Goal: Transaction & Acquisition: Download file/media

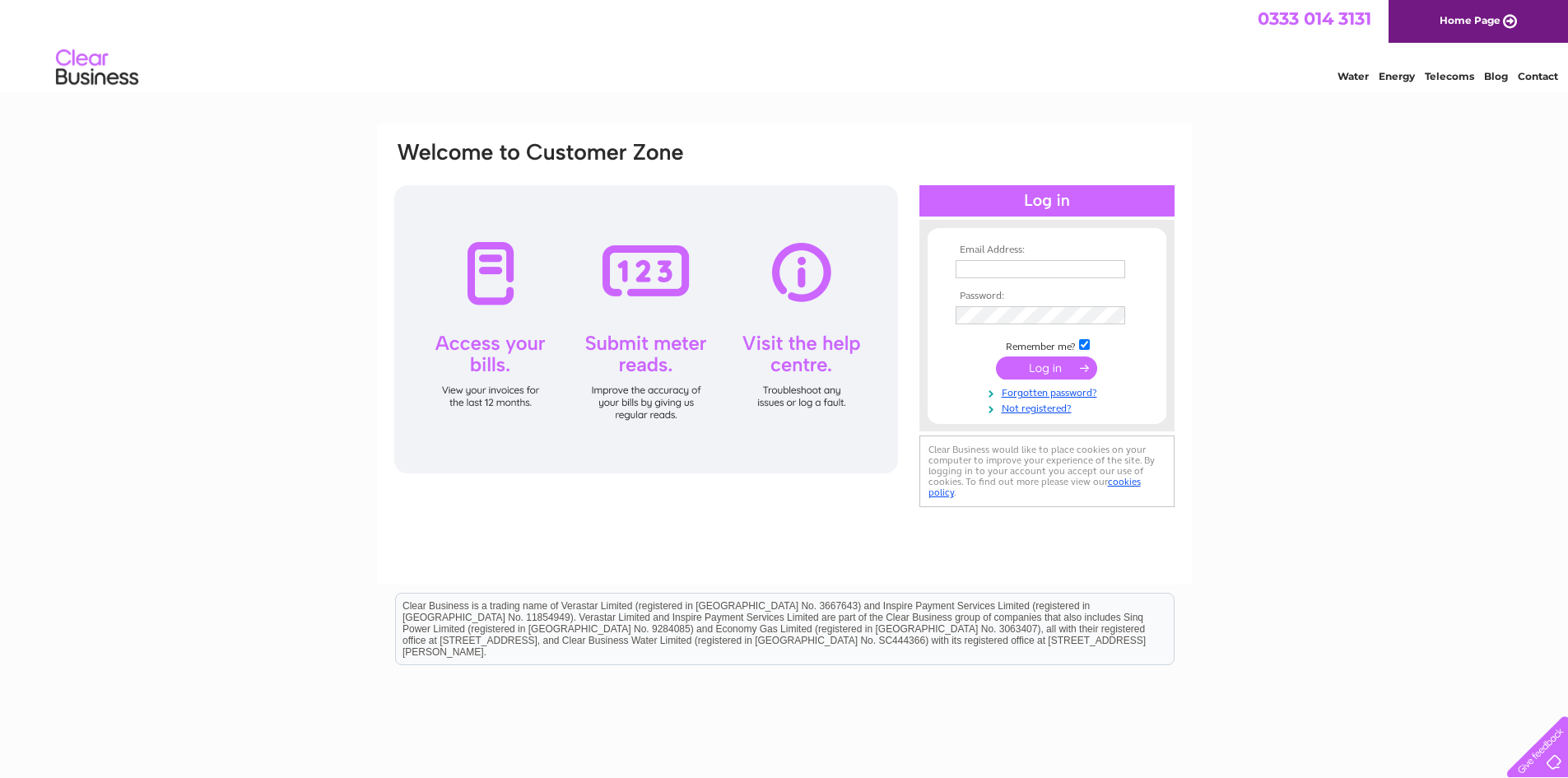
type input "eastboldondental@yahoo.co.uk"
click at [1079, 361] on input "submit" at bounding box center [1046, 368] width 101 height 23
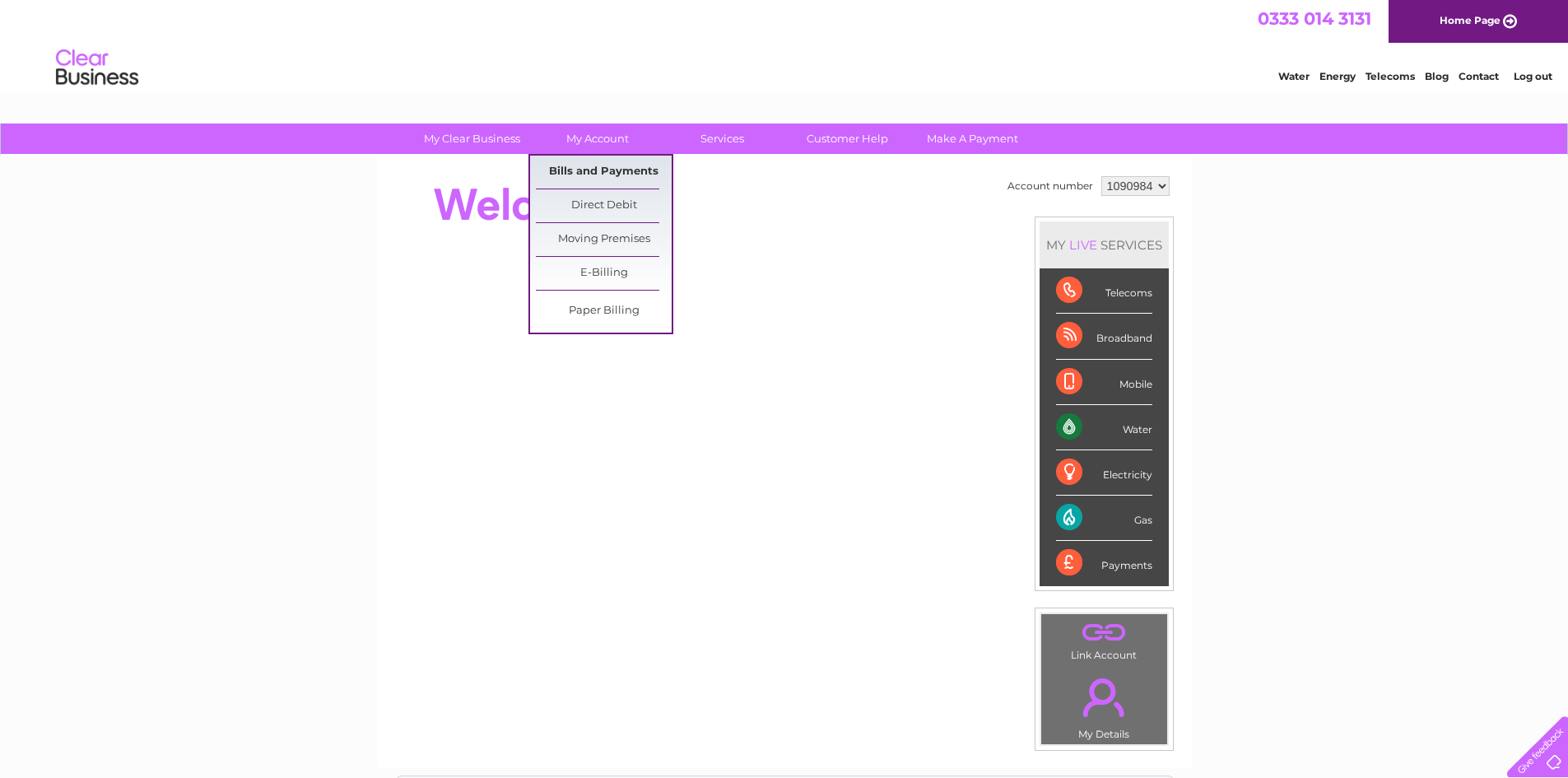
click at [615, 167] on link "Bills and Payments" at bounding box center [604, 172] width 136 height 33
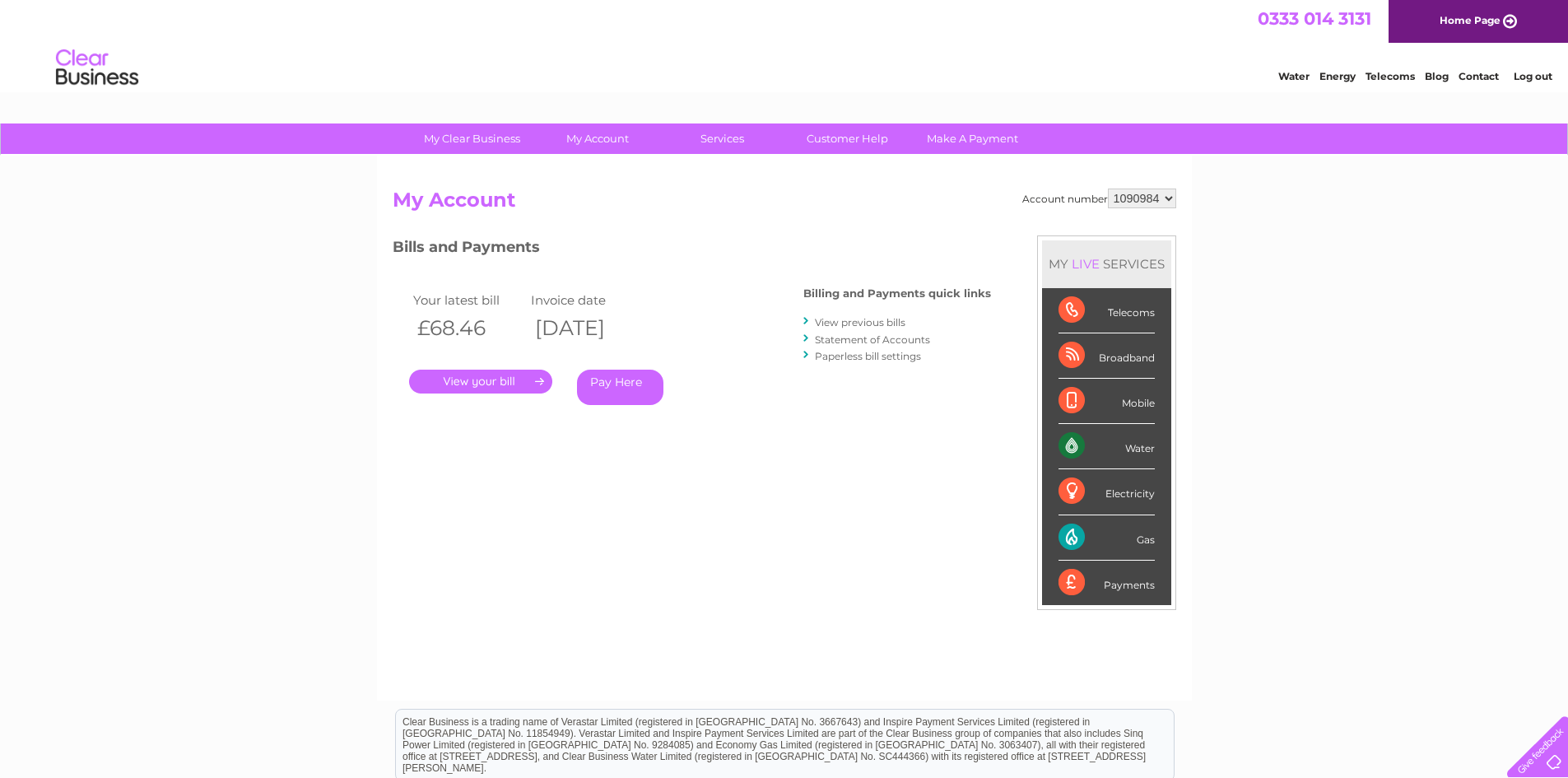
click at [506, 379] on link "." at bounding box center [480, 381] width 143 height 24
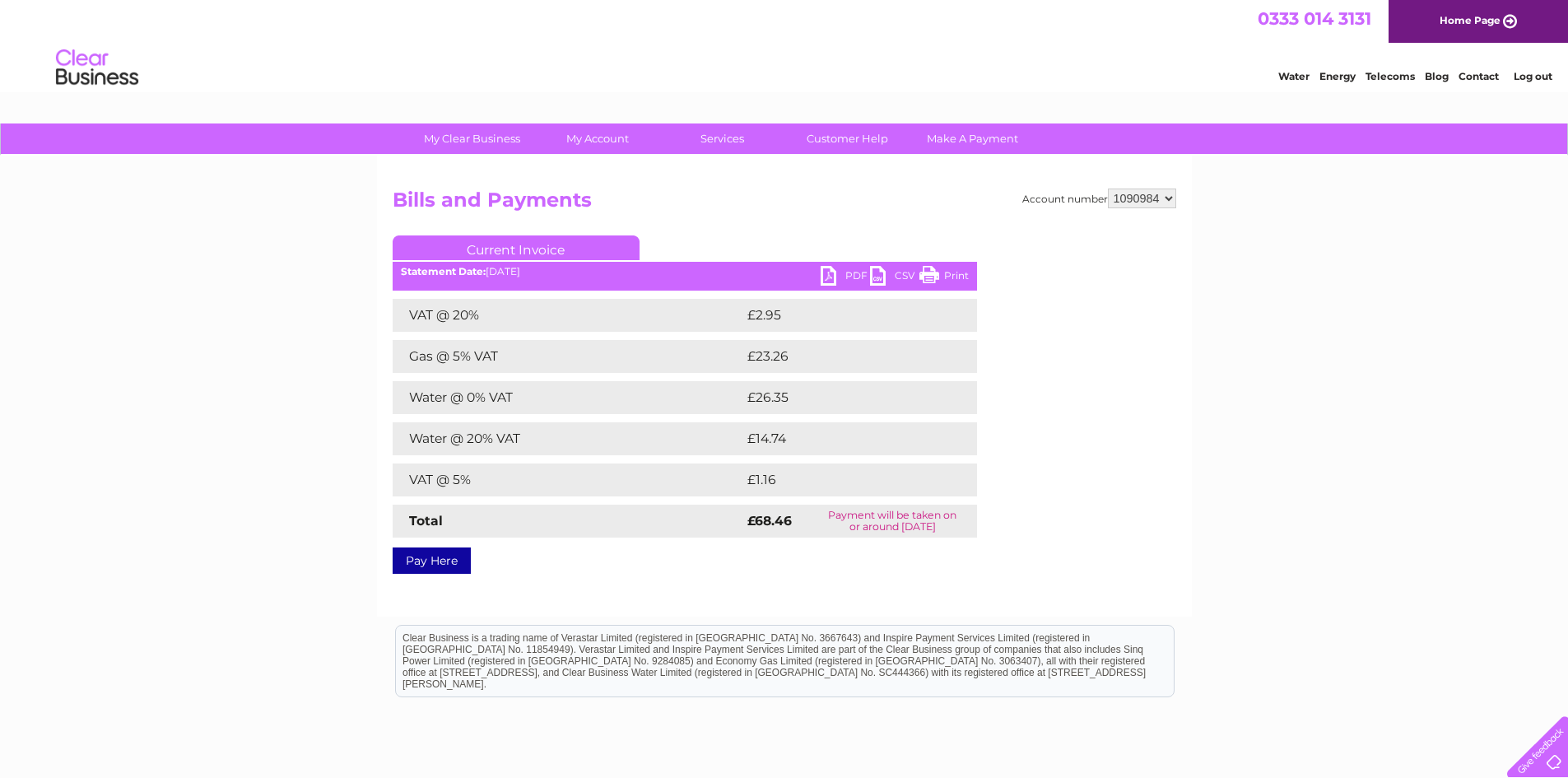
click at [831, 277] on link "PDF" at bounding box center [845, 277] width 49 height 24
click at [1170, 200] on select "1090984 1092500" at bounding box center [1141, 198] width 68 height 19
select select "1092500"
click at [1107, 189] on select "1090984 1092500" at bounding box center [1141, 198] width 68 height 19
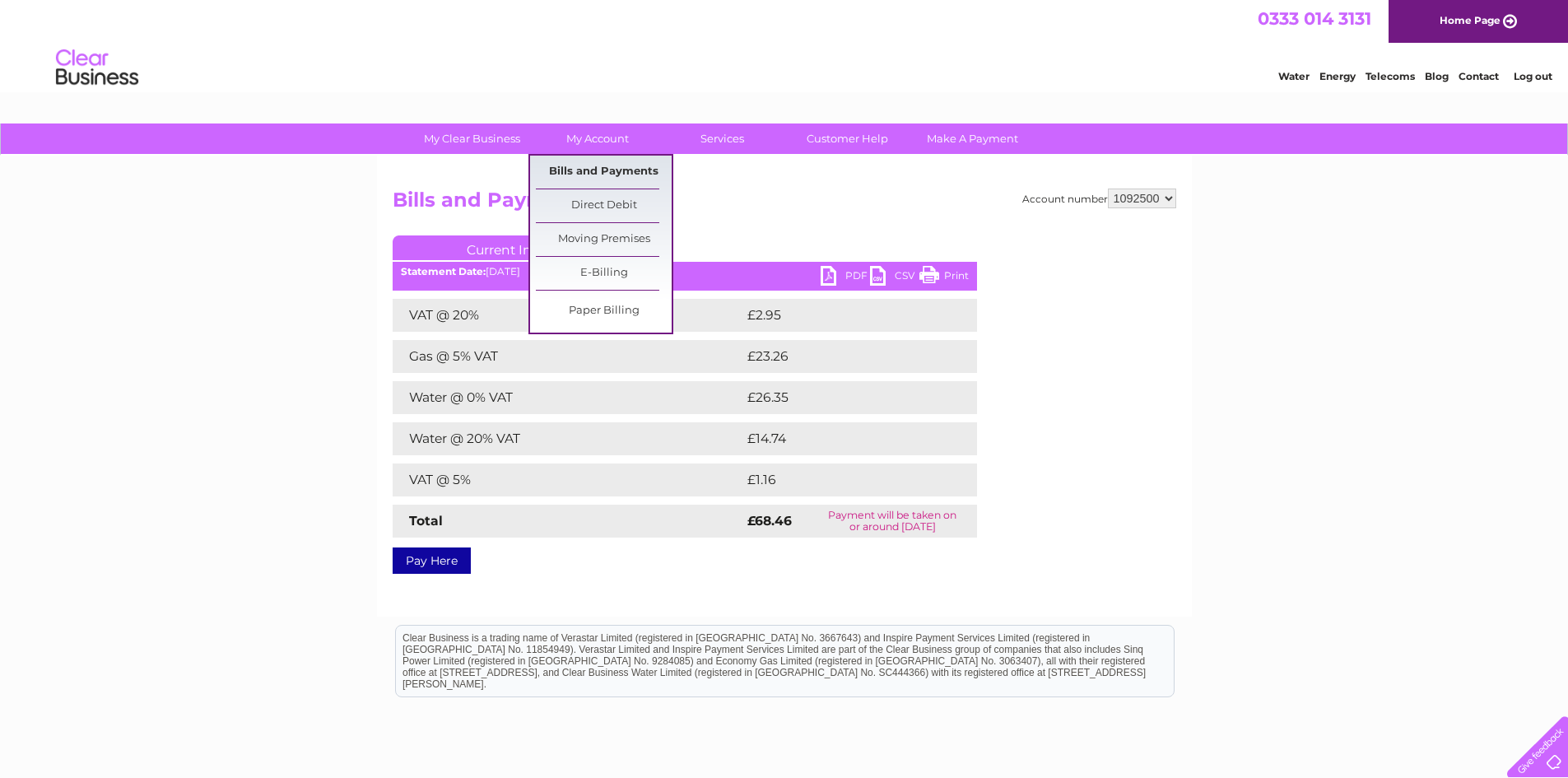
click at [613, 166] on link "Bills and Payments" at bounding box center [604, 172] width 136 height 33
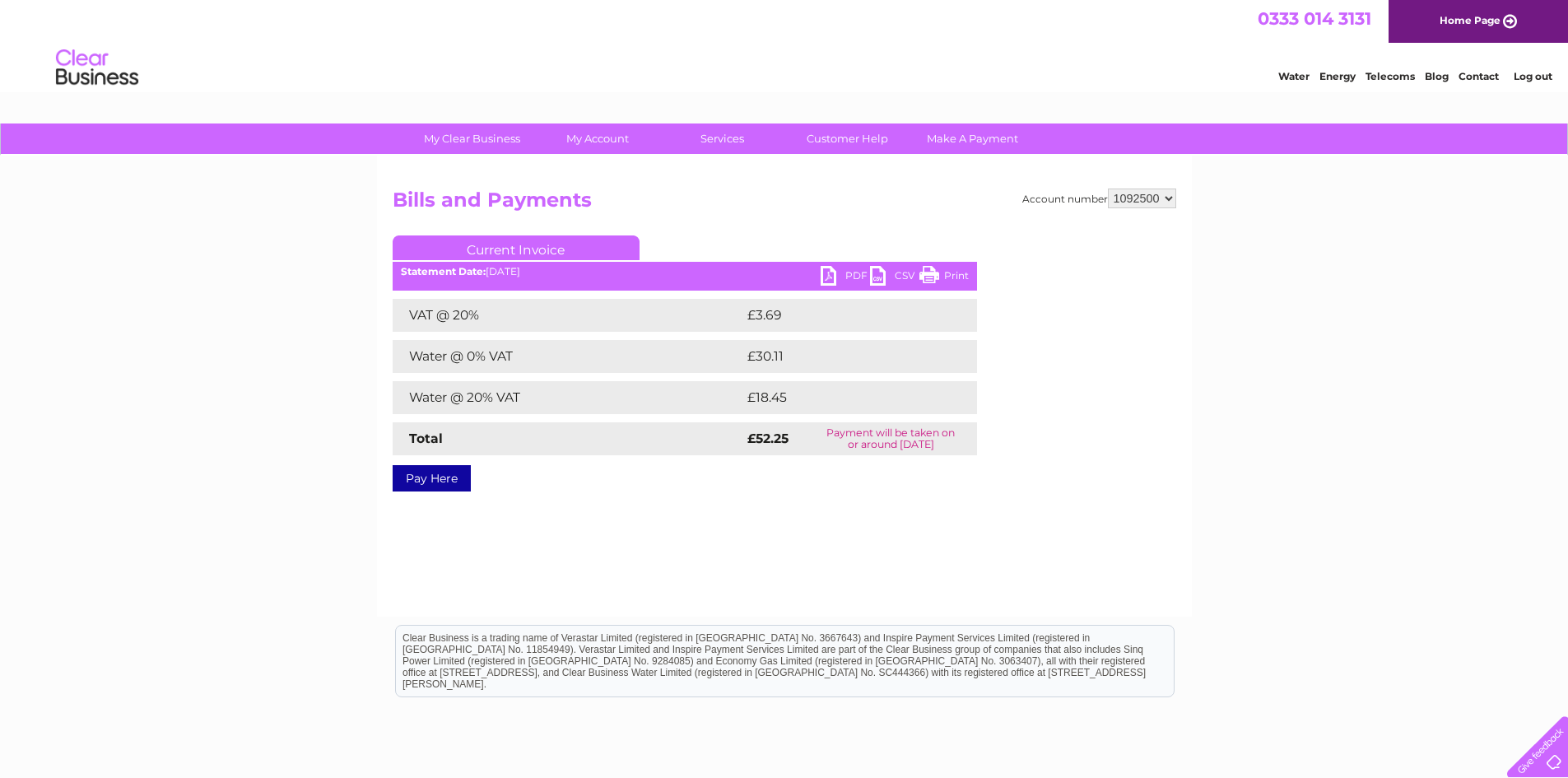
click at [831, 274] on link "PDF" at bounding box center [845, 277] width 49 height 24
click at [1530, 77] on link "Log out" at bounding box center [1532, 76] width 39 height 13
